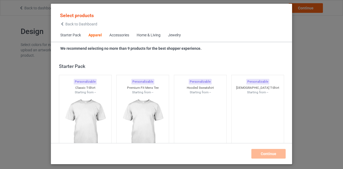
scroll to position [200, 0]
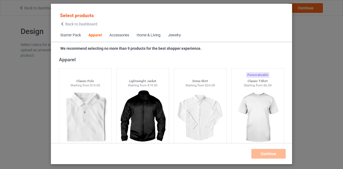
click at [64, 24] on icon at bounding box center [62, 24] width 5 height 4
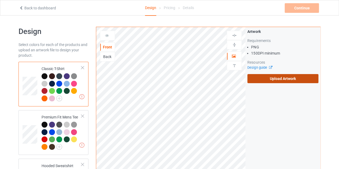
click at [281, 79] on label "Upload Artwork" at bounding box center [282, 78] width 71 height 9
click at [0, 0] on input "Upload Artwork" at bounding box center [0, 0] width 0 height 0
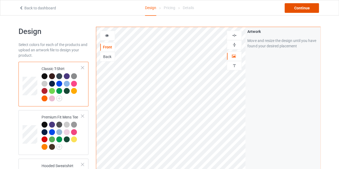
click at [296, 6] on div "Continue" at bounding box center [302, 8] width 34 height 10
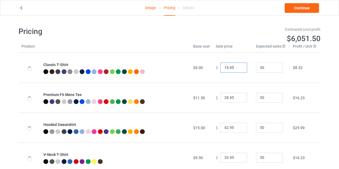
click at [237, 66] on input "15.95" at bounding box center [233, 68] width 27 height 10
type input "16.95"
click at [237, 66] on input "16.95" at bounding box center [233, 68] width 27 height 10
click at [299, 7] on link "Continue" at bounding box center [302, 8] width 34 height 10
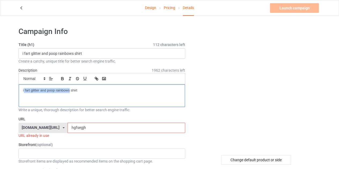
drag, startPoint x: 70, startPoint y: 90, endPoint x: 24, endPoint y: 93, distance: 46.2
click at [24, 93] on div "i fart glitter and poop rainbows shirt" at bounding box center [102, 96] width 166 height 23
click at [125, 86] on div "A WOMEN CANNOT SURVIVE ON COFFEE ALONE shirt" at bounding box center [102, 96] width 166 height 23
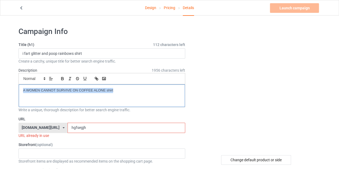
copy p "A WOMEN CANNOT SURVIVE ON COFFEE ALONE shirt"
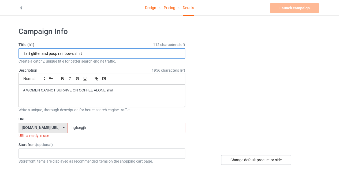
click at [92, 55] on input "i fart glitter and poop rainbows shirt" at bounding box center [101, 54] width 167 height 10
paste input "A WOMEN CANNOT SURVIVE ON COFFEE ALONE shirt"
type input "A WOMEN CANNOT SURVIVE ON COFFEE ALONE shirt"
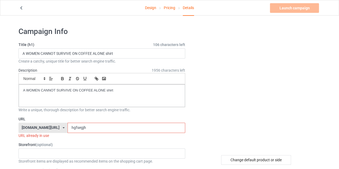
click at [98, 127] on input "hgfsegjh" at bounding box center [126, 128] width 117 height 10
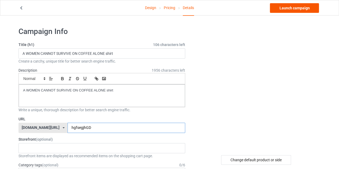
type input "hgfsegjhGD"
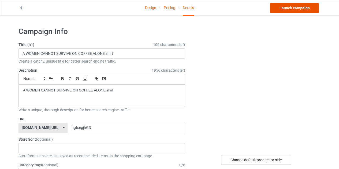
click at [294, 7] on link "Launch campaign" at bounding box center [294, 8] width 49 height 10
